Goal: Book appointment/travel/reservation

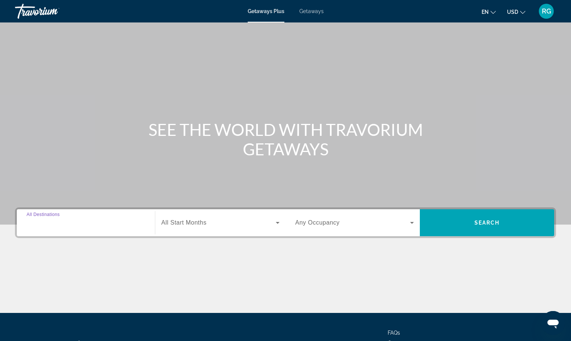
click at [123, 225] on input "Destination All Destinations" at bounding box center [86, 223] width 119 height 9
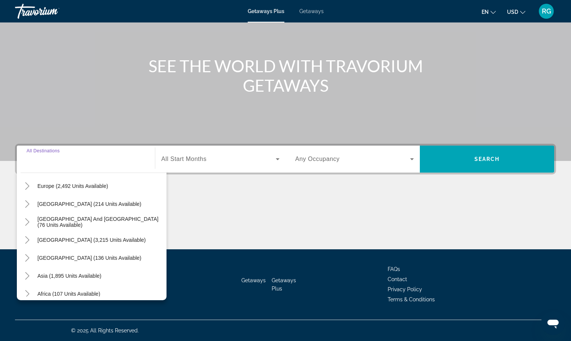
scroll to position [84, 0]
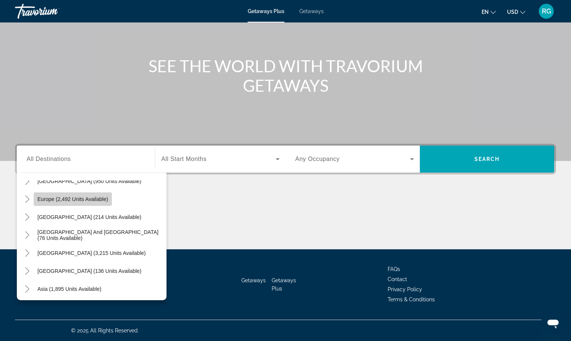
click at [108, 204] on span "Search widget" at bounding box center [73, 199] width 78 height 18
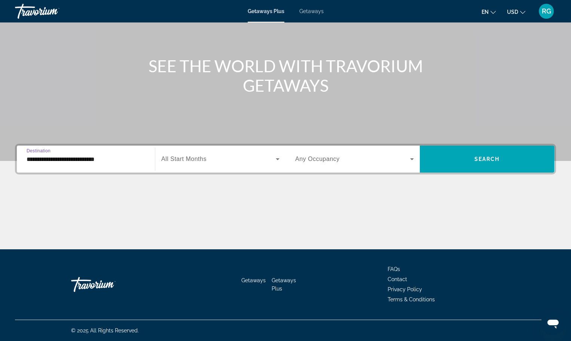
click at [218, 163] on span "Search widget" at bounding box center [218, 159] width 115 height 9
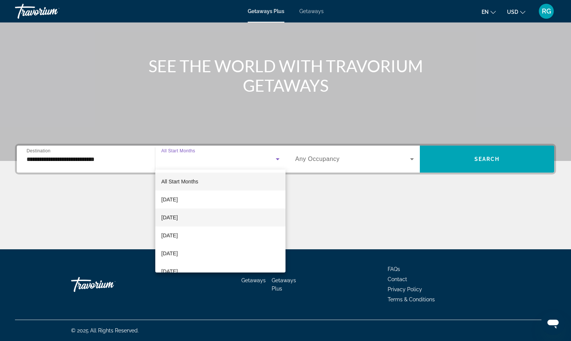
click at [209, 216] on mat-option "[DATE]" at bounding box center [220, 218] width 130 height 18
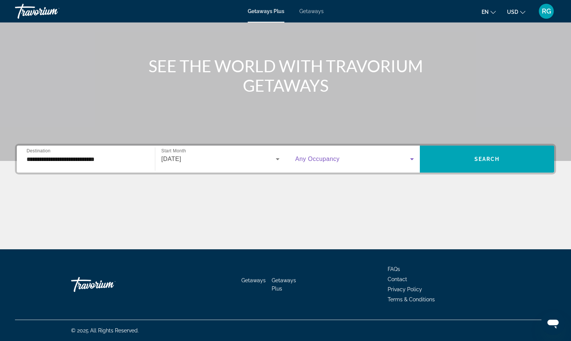
click at [410, 161] on icon "Search widget" at bounding box center [412, 159] width 9 height 9
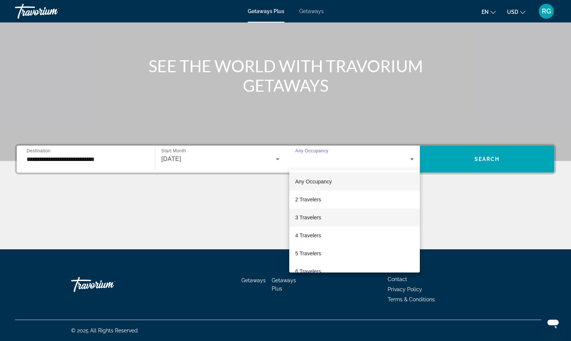
click at [364, 216] on mat-option "3 Travelers" at bounding box center [354, 218] width 131 height 18
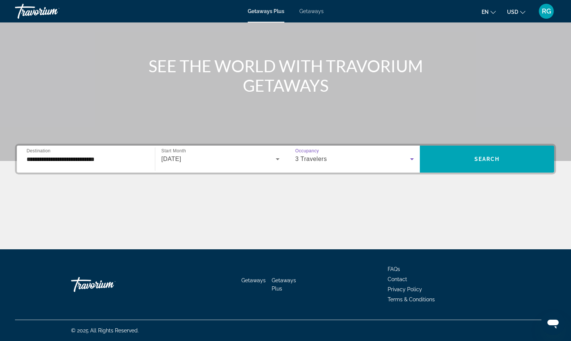
click at [134, 163] on input "**********" at bounding box center [86, 159] width 119 height 9
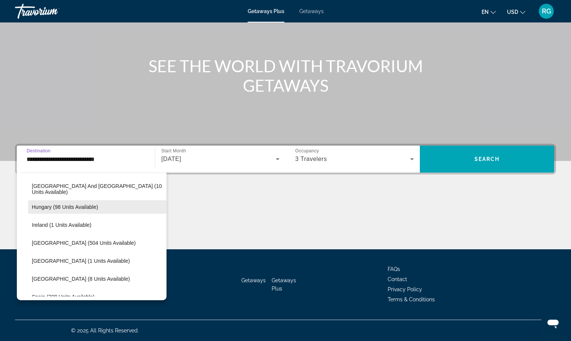
scroll to position [269, 0]
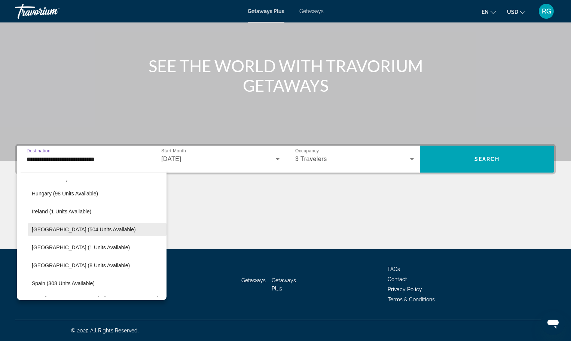
click at [103, 232] on span "Search widget" at bounding box center [97, 229] width 139 height 18
type input "**********"
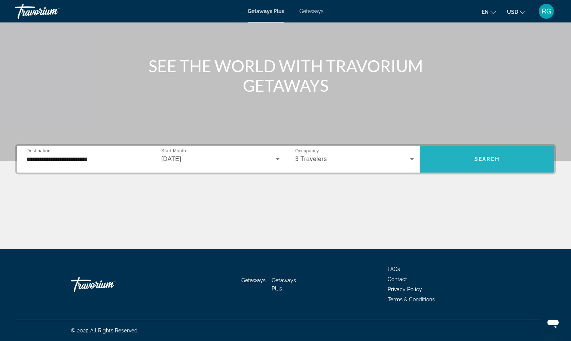
click at [485, 159] on span "Search" at bounding box center [487, 159] width 25 height 6
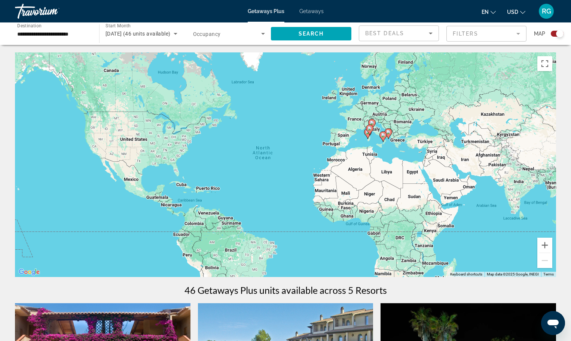
click at [372, 130] on image "Main content" at bounding box center [370, 128] width 4 height 4
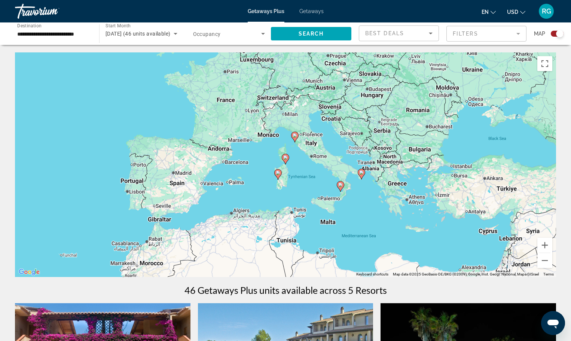
click at [338, 176] on div "To navigate, press the arrow keys. To activate drag with keyboard, press Alt + …" at bounding box center [285, 164] width 541 height 225
click at [345, 186] on div "To activate drag with keyboard, press Alt + Enter. Once in keyboard drag state,…" at bounding box center [285, 164] width 541 height 225
click at [359, 172] on icon "Main content" at bounding box center [361, 174] width 7 height 10
type input "**********"
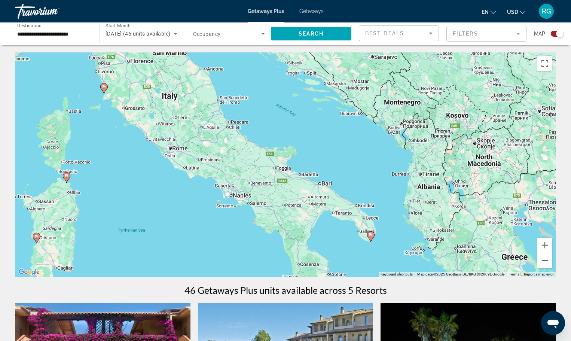
drag, startPoint x: 229, startPoint y: 148, endPoint x: 284, endPoint y: 195, distance: 72.2
click at [287, 199] on div "To activate drag with keyboard, press Alt + Enter. Once in keyboard drag state,…" at bounding box center [285, 164] width 541 height 225
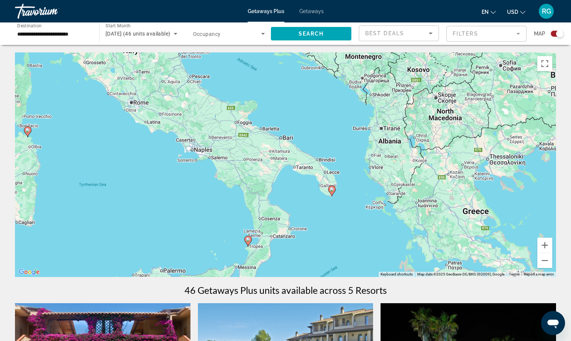
drag, startPoint x: 259, startPoint y: 175, endPoint x: 202, endPoint y: 75, distance: 115.2
click at [202, 75] on div "To activate drag with keyboard, press Alt + Enter. Once in keyboard drag state,…" at bounding box center [285, 164] width 541 height 225
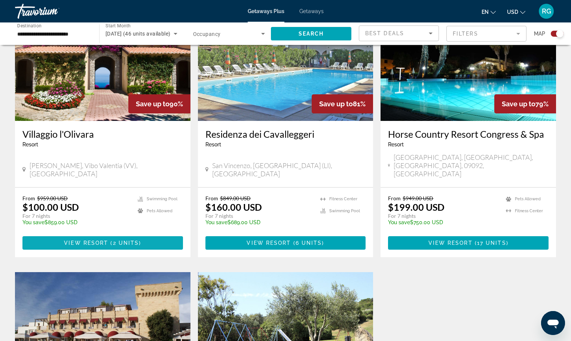
scroll to position [337, 0]
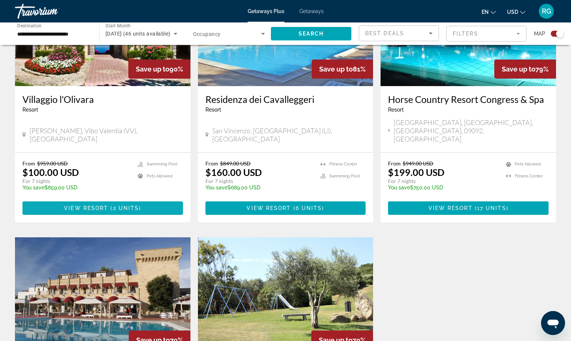
click at [113, 205] on span "2 units" at bounding box center [126, 208] width 26 height 6
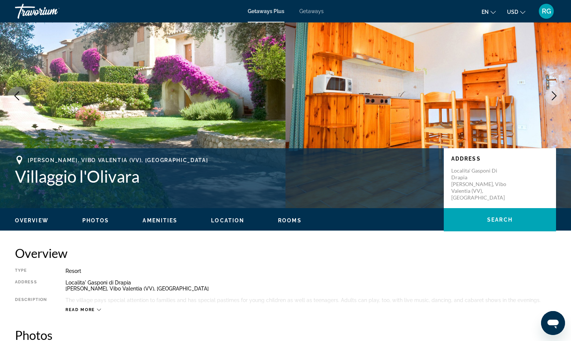
scroll to position [37, 0]
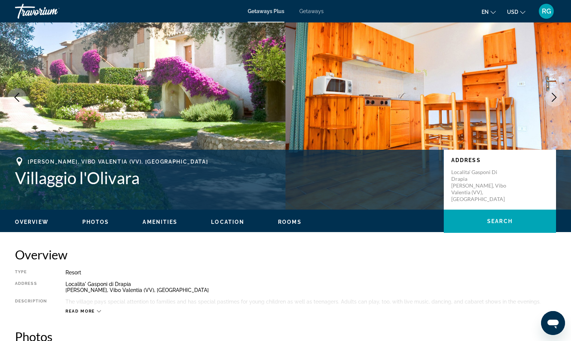
click at [286, 223] on span "Rooms" at bounding box center [290, 222] width 24 height 6
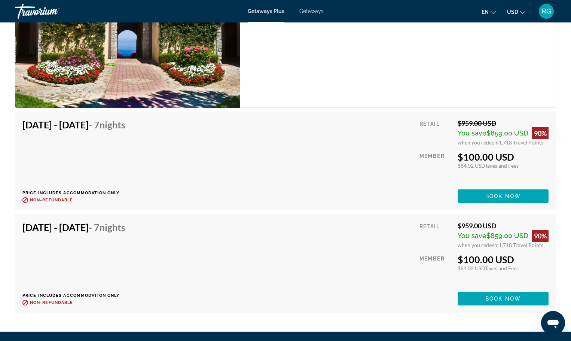
scroll to position [1481, 0]
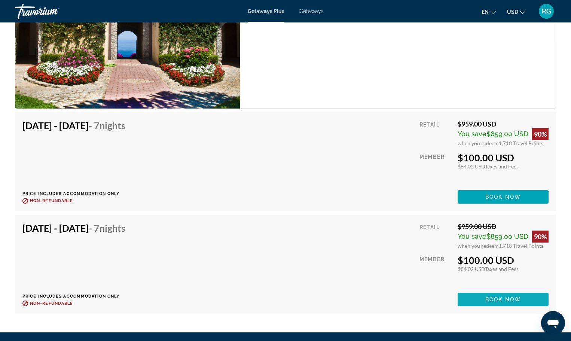
click at [503, 296] on span "Book now" at bounding box center [504, 299] width 36 height 6
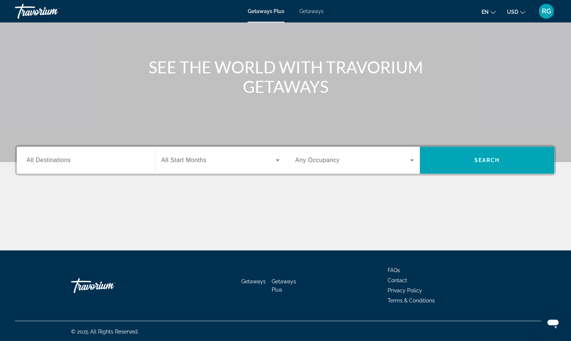
scroll to position [64, 0]
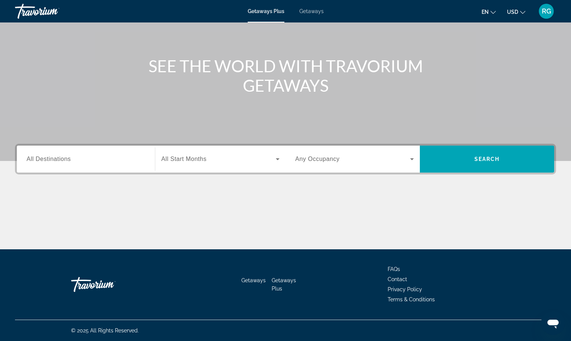
click at [131, 156] on div "Search widget" at bounding box center [86, 159] width 119 height 21
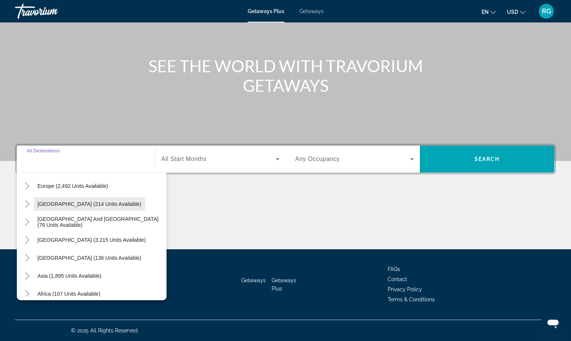
scroll to position [84, 0]
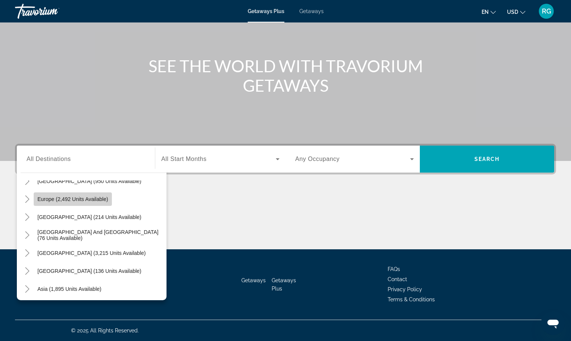
click at [65, 199] on span "Europe (2,492 units available)" at bounding box center [72, 199] width 71 height 6
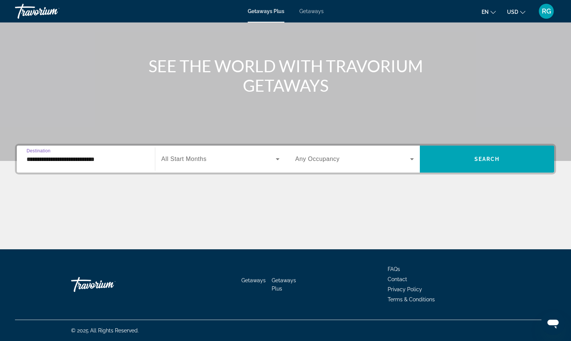
click at [87, 160] on input "**********" at bounding box center [86, 159] width 119 height 9
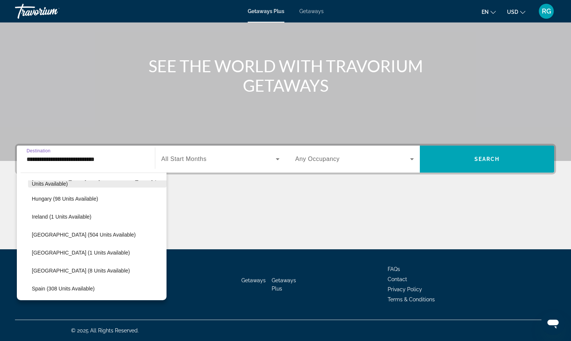
scroll to position [269, 0]
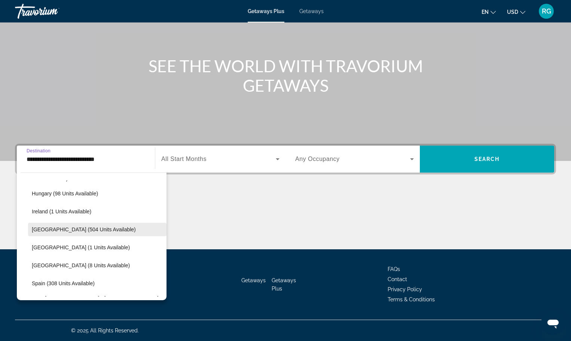
click at [61, 231] on span "[GEOGRAPHIC_DATA] (504 units available)" at bounding box center [84, 229] width 104 height 6
type input "**********"
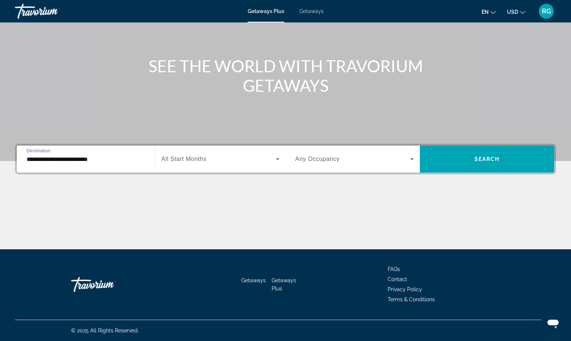
click at [185, 162] on label "Start Month All Start Months" at bounding box center [183, 159] width 45 height 7
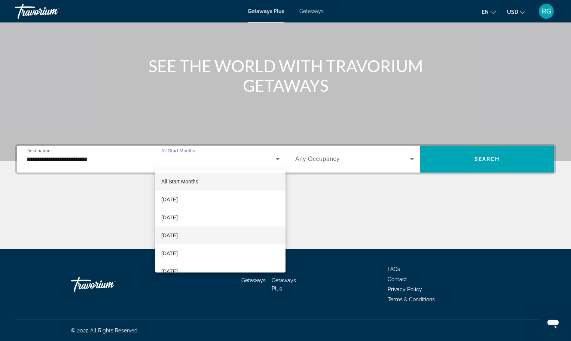
click at [178, 237] on span "[DATE]" at bounding box center [169, 235] width 16 height 9
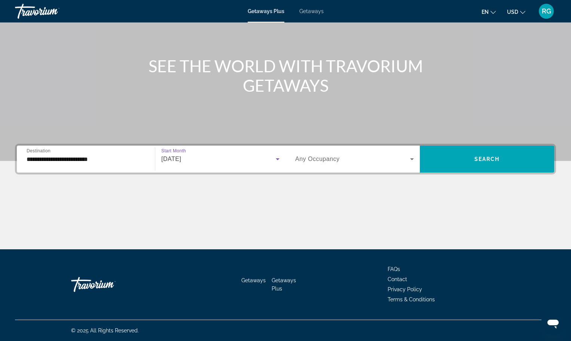
click at [331, 160] on span "Any Occupancy" at bounding box center [317, 159] width 45 height 6
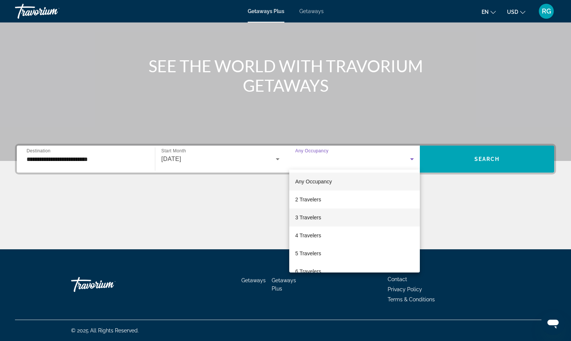
click at [327, 219] on mat-option "3 Travelers" at bounding box center [354, 218] width 131 height 18
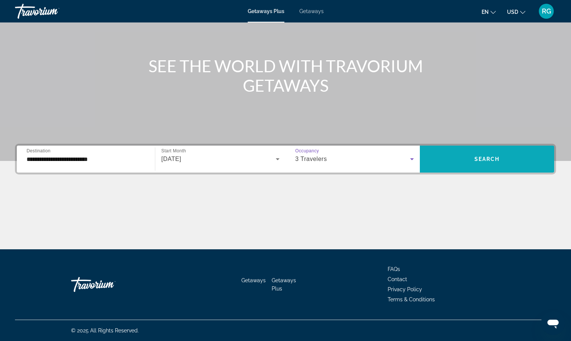
click at [484, 160] on span "Search" at bounding box center [487, 159] width 25 height 6
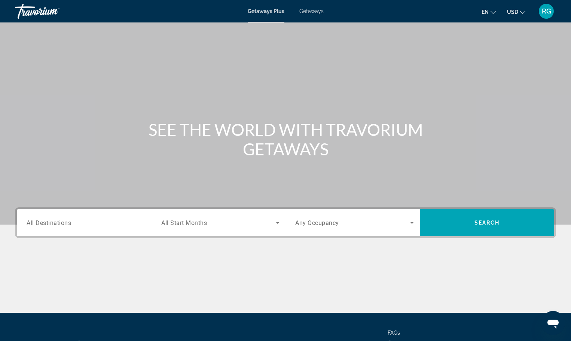
click at [127, 220] on input "Destination All Destinations" at bounding box center [86, 223] width 119 height 9
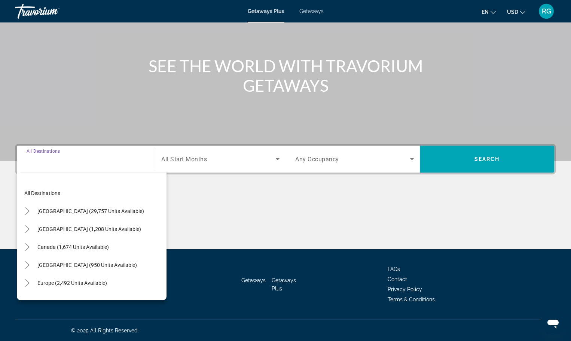
click at [50, 155] on input "Destination All Destinations" at bounding box center [86, 159] width 119 height 9
click at [48, 159] on input "Destination All Destinations" at bounding box center [86, 159] width 119 height 9
click at [153, 126] on div "Main content" at bounding box center [285, 48] width 571 height 225
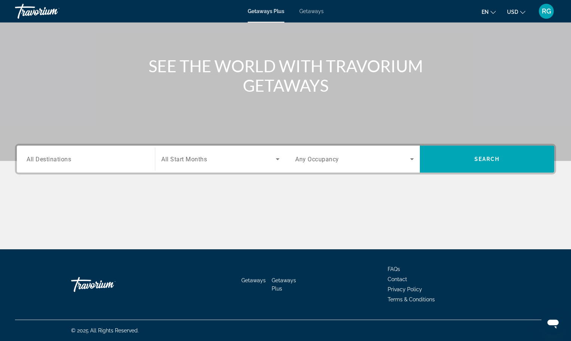
click at [109, 155] on input "Destination All Destinations" at bounding box center [86, 159] width 119 height 9
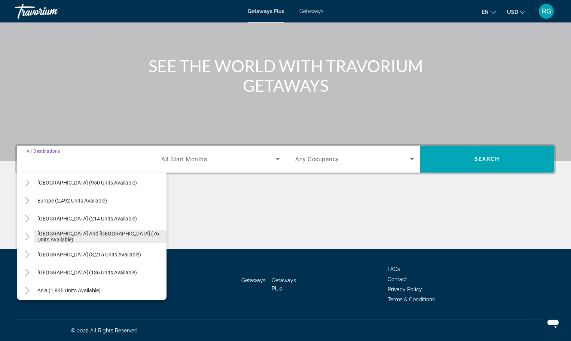
scroll to position [75, 0]
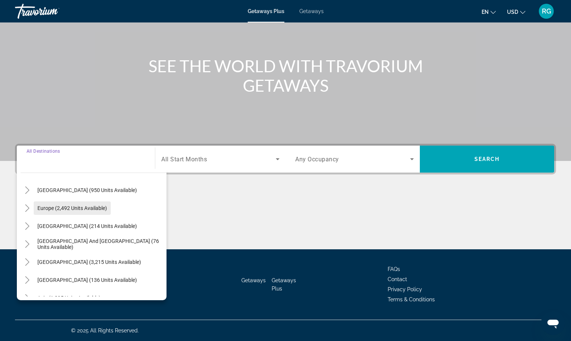
click at [86, 207] on span "Europe (2,492 units available)" at bounding box center [72, 208] width 70 height 6
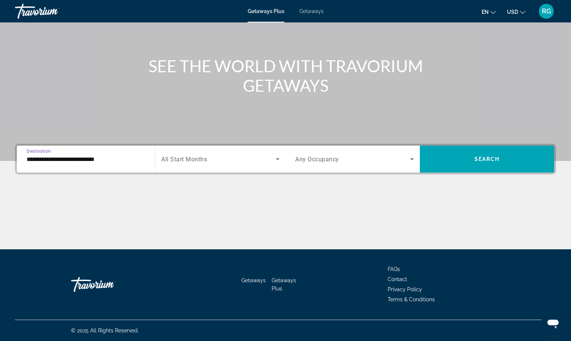
click at [73, 157] on input "**********" at bounding box center [86, 159] width 119 height 9
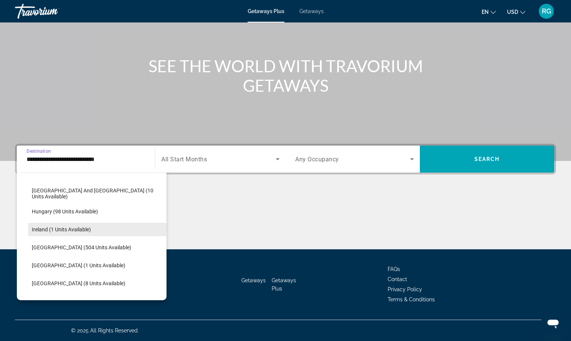
scroll to position [269, 0]
click at [51, 233] on span "Search widget" at bounding box center [97, 229] width 139 height 18
type input "**********"
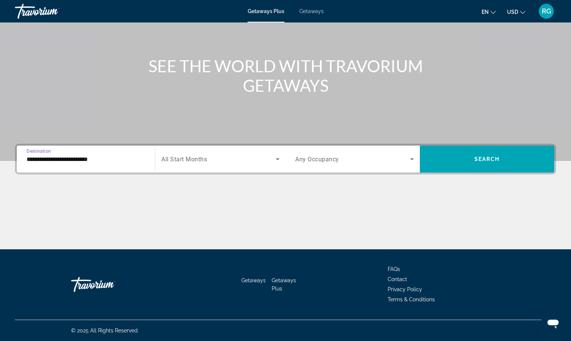
click at [183, 163] on span "Search widget" at bounding box center [218, 159] width 115 height 9
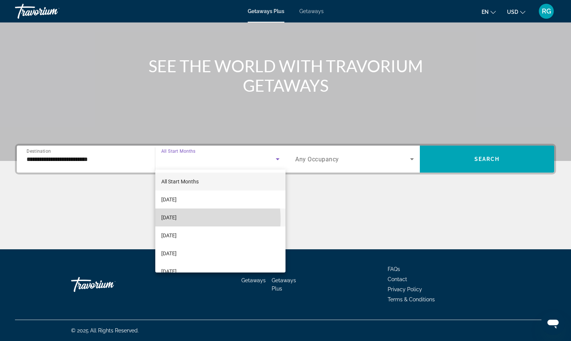
click at [177, 219] on span "[DATE]" at bounding box center [168, 217] width 15 height 9
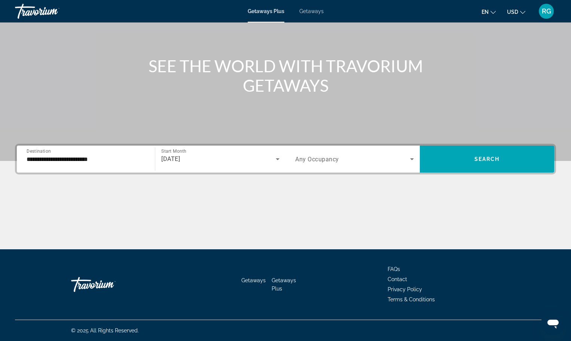
click at [324, 165] on div "Search widget" at bounding box center [354, 159] width 119 height 21
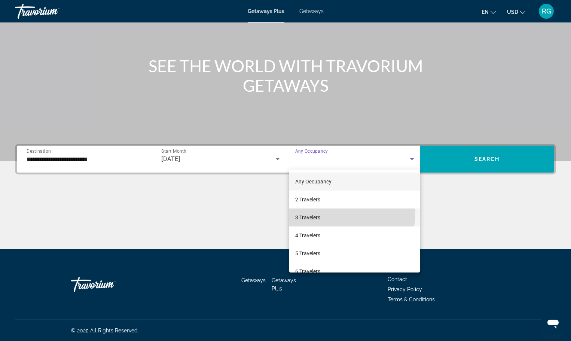
click at [324, 212] on mat-option "3 Travelers" at bounding box center [354, 218] width 131 height 18
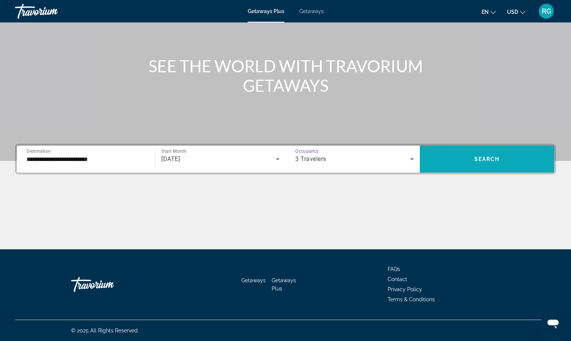
click at [474, 166] on span "Search widget" at bounding box center [487, 159] width 134 height 18
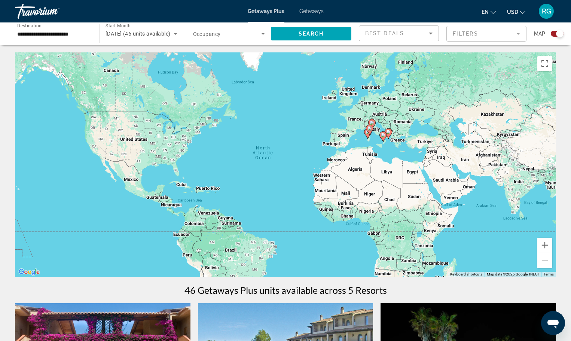
click at [379, 137] on div "To activate drag with keyboard, press Alt + Enter. Once in keyboard drag state,…" at bounding box center [285, 164] width 541 height 225
click at [378, 133] on div "To activate drag with keyboard, press Alt + Enter. Once in keyboard drag state,…" at bounding box center [285, 164] width 541 height 225
click at [372, 153] on div "To activate drag with keyboard, press Alt + Enter. Once in keyboard drag state,…" at bounding box center [285, 164] width 541 height 225
click at [548, 244] on button "Zoom in" at bounding box center [545, 245] width 15 height 15
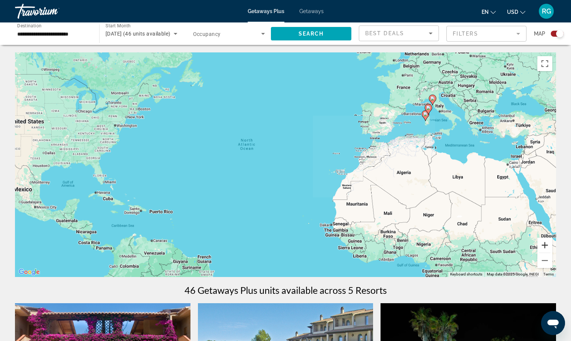
click at [546, 243] on button "Zoom in" at bounding box center [545, 245] width 15 height 15
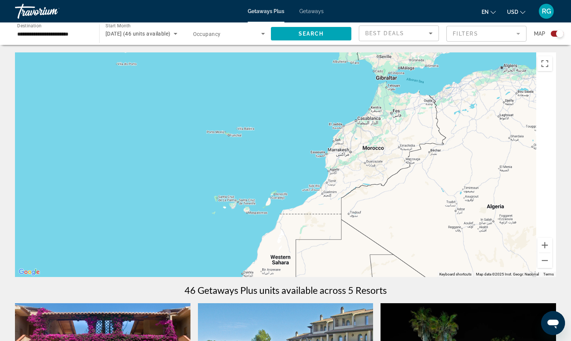
drag, startPoint x: 478, startPoint y: 199, endPoint x: 191, endPoint y: 235, distance: 289.4
click at [192, 235] on div "Main content" at bounding box center [285, 164] width 541 height 225
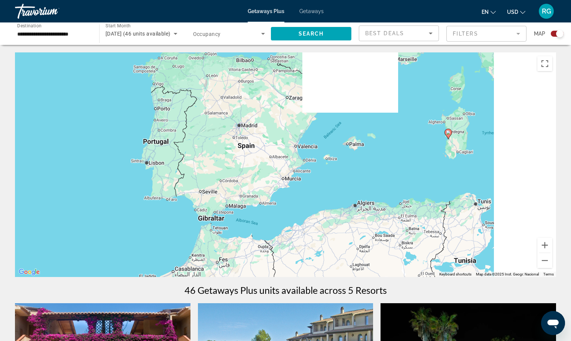
drag, startPoint x: 386, startPoint y: 106, endPoint x: 256, endPoint y: 225, distance: 176.7
click at [256, 226] on div "To activate drag with keyboard, press Alt + Enter. Once in keyboard drag state,…" at bounding box center [285, 164] width 541 height 225
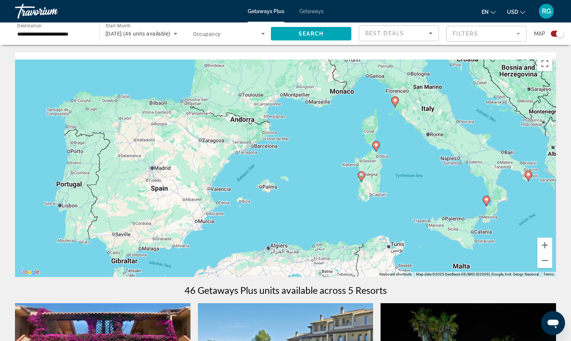
drag, startPoint x: 319, startPoint y: 176, endPoint x: 215, endPoint y: 234, distance: 118.6
click at [215, 234] on div "To activate drag with keyboard, press Alt + Enter. Once in keyboard drag state,…" at bounding box center [285, 164] width 541 height 225
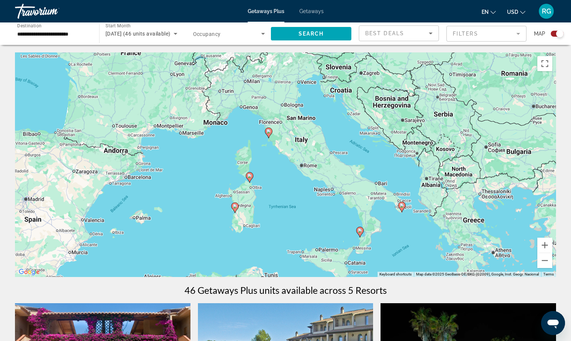
drag, startPoint x: 409, startPoint y: 179, endPoint x: 362, endPoint y: 119, distance: 76.0
click at [362, 119] on div "To activate drag with keyboard, press Alt + Enter. Once in keyboard drag state,…" at bounding box center [285, 164] width 541 height 225
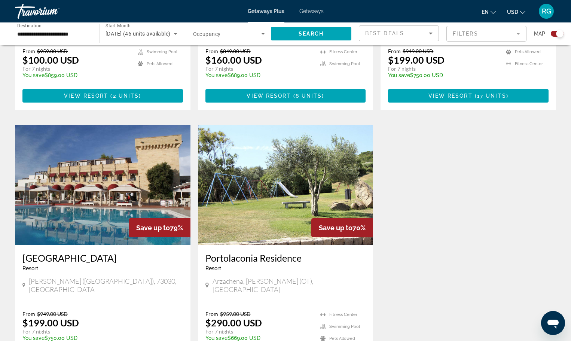
scroll to position [487, 0]
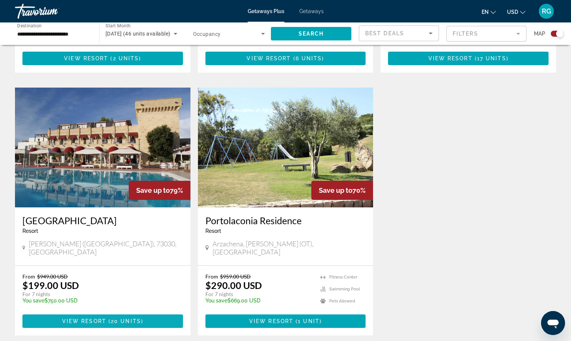
click at [84, 318] on span "View Resort" at bounding box center [84, 321] width 44 height 6
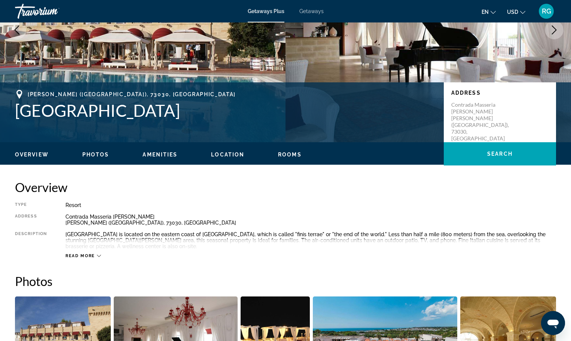
scroll to position [112, 0]
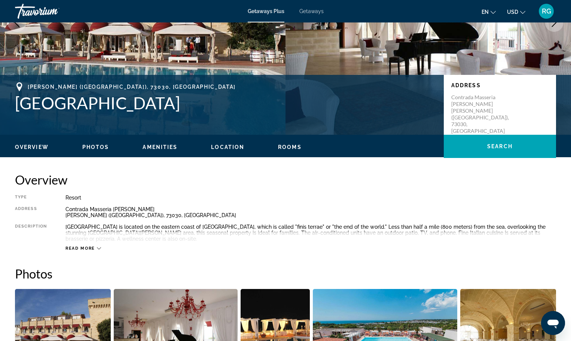
click at [80, 248] on span "Read more" at bounding box center [81, 248] width 30 height 5
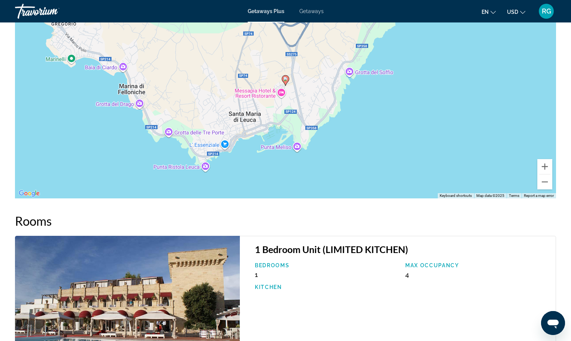
scroll to position [876, 0]
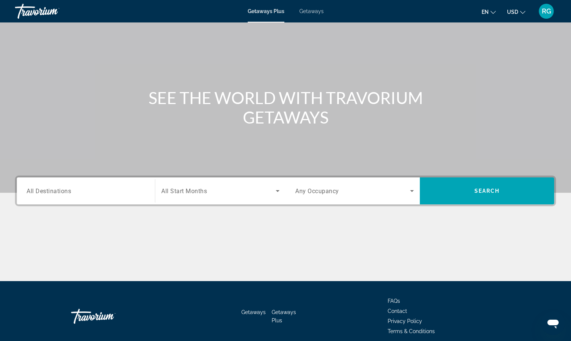
scroll to position [64, 0]
